Goal: Transaction & Acquisition: Book appointment/travel/reservation

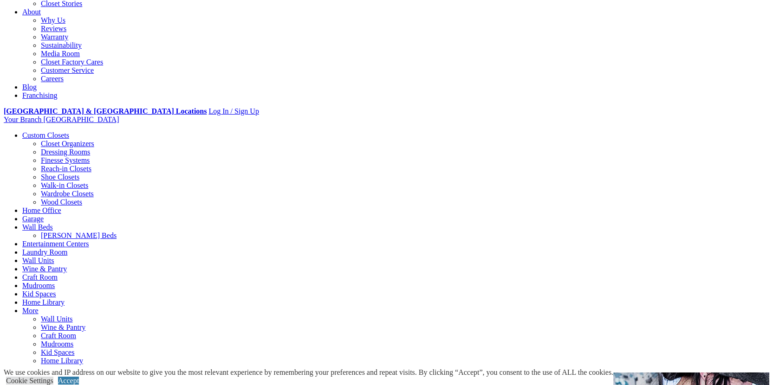
scroll to position [118, 0]
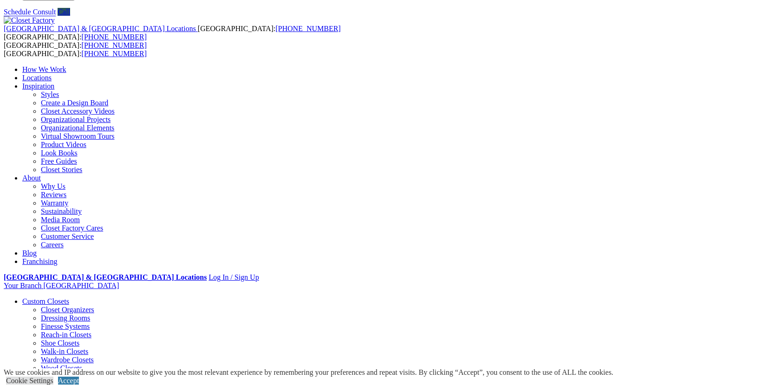
scroll to position [75, 0]
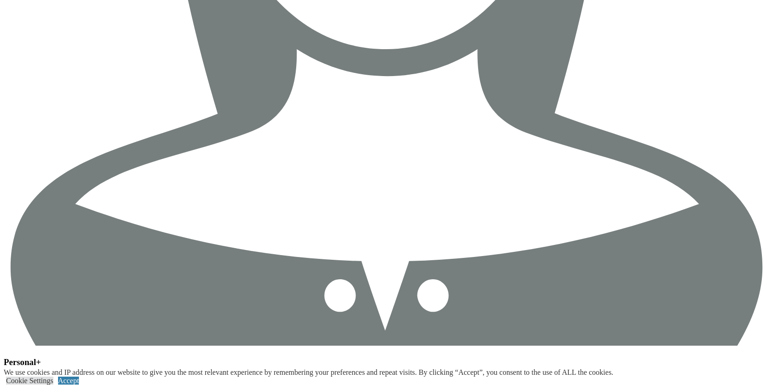
scroll to position [3587, 0]
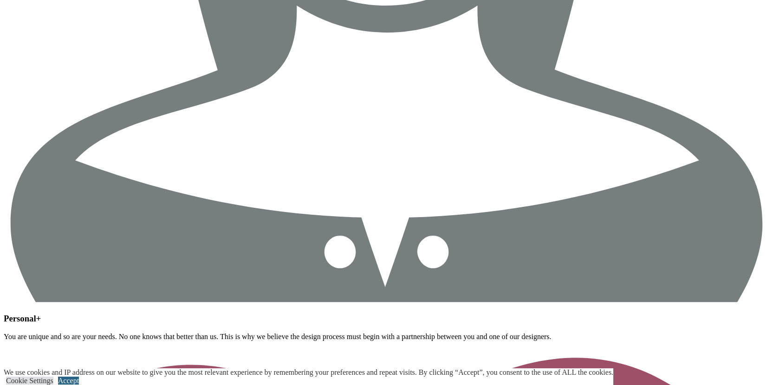
click at [79, 377] on link "Accept" at bounding box center [68, 381] width 21 height 8
